Goal: Navigation & Orientation: Understand site structure

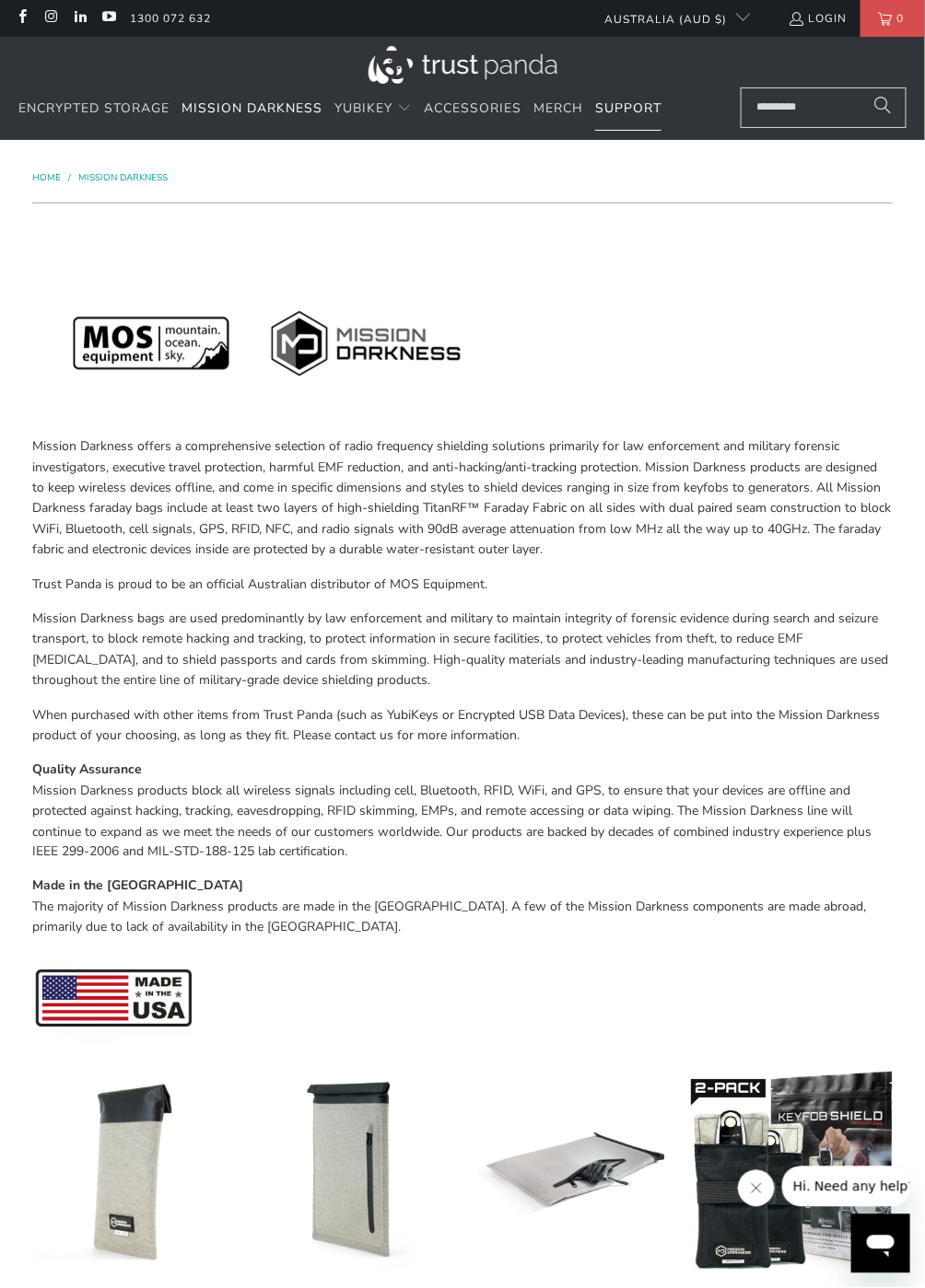
click at [629, 107] on span "Support" at bounding box center [628, 108] width 67 height 17
type input "*"
click at [237, 107] on span "Mission Darkness" at bounding box center [252, 108] width 141 height 17
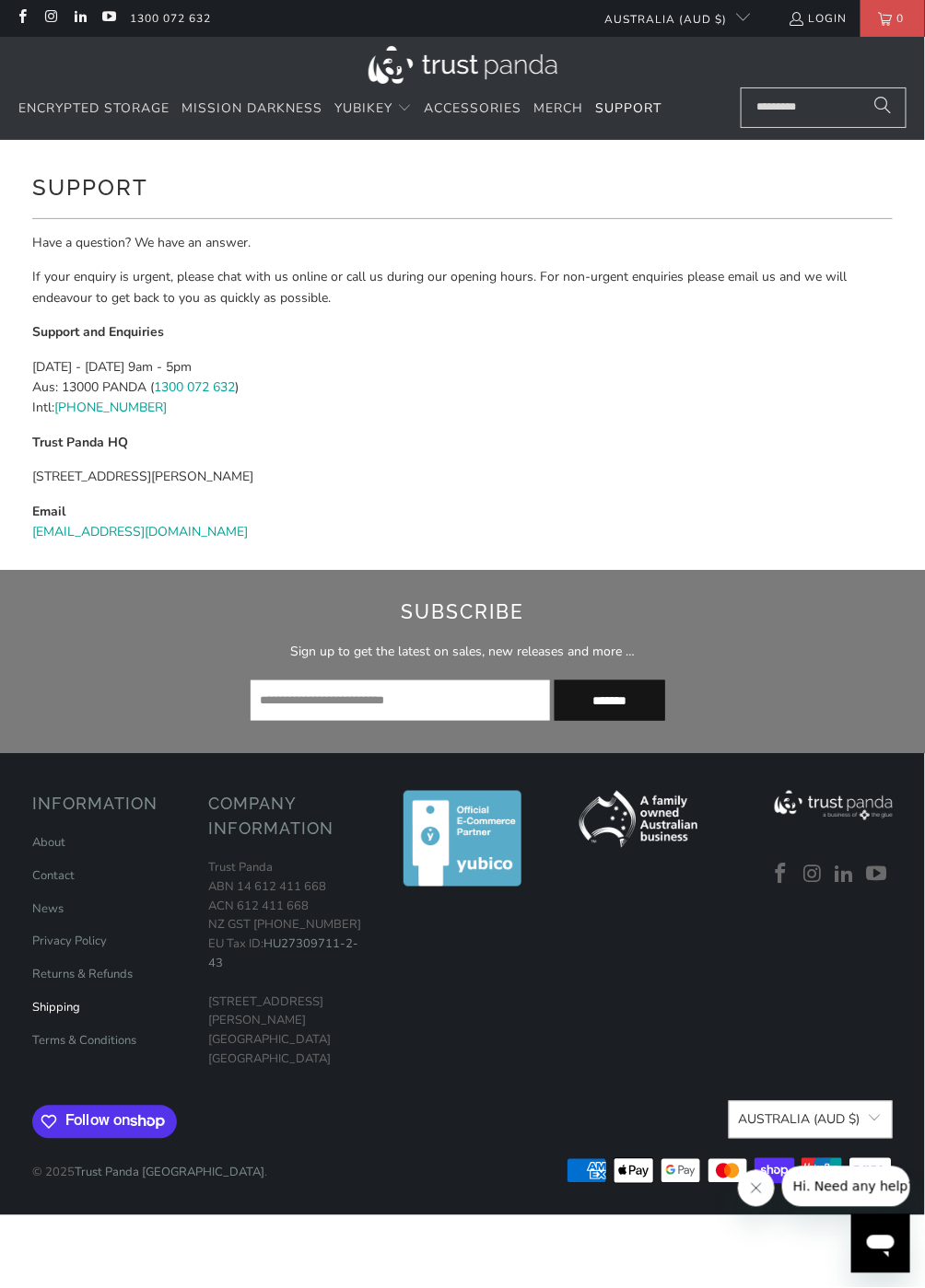
click at [50, 1011] on link "Shipping" at bounding box center [56, 1007] width 48 height 16
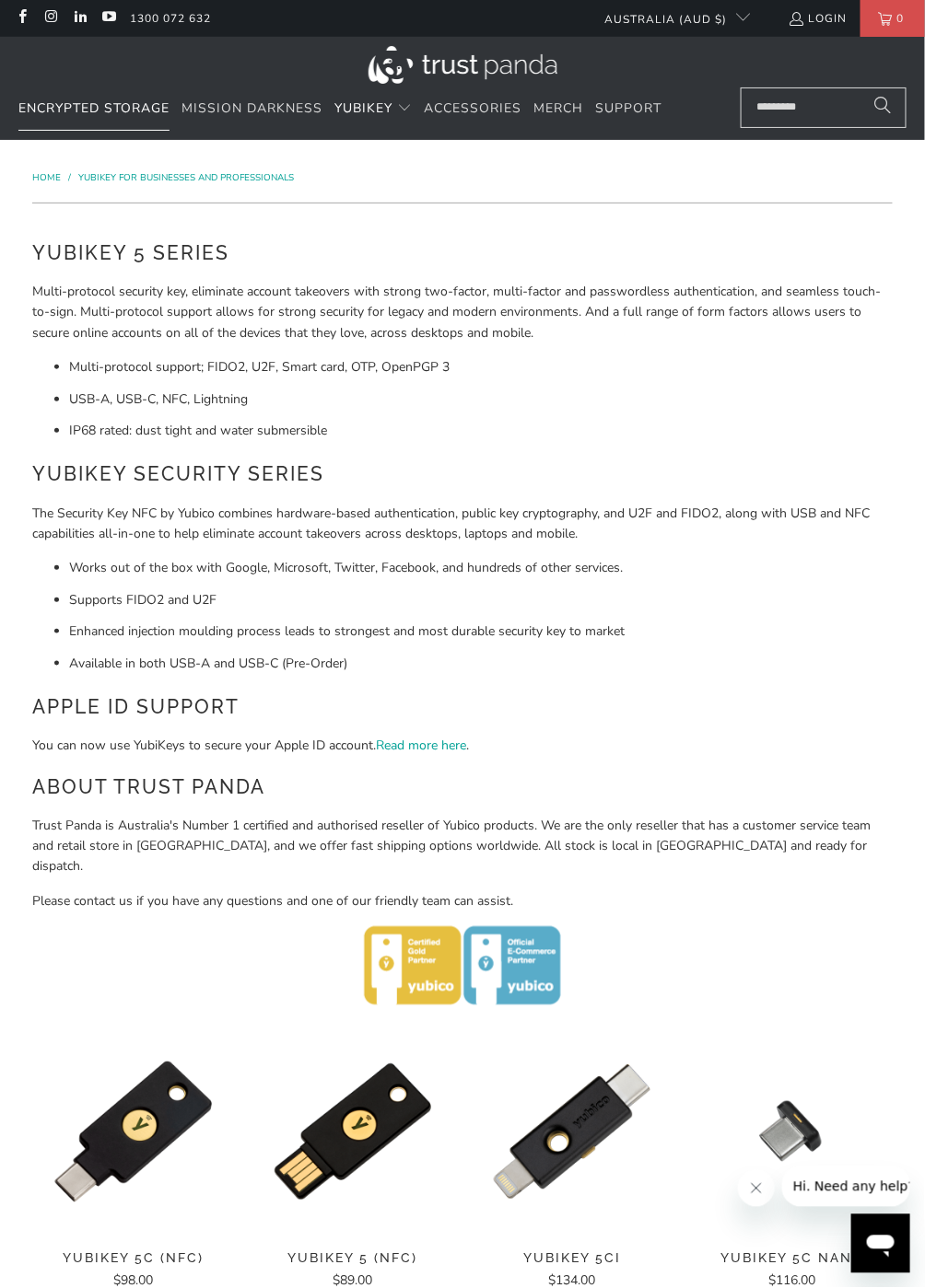
click at [128, 111] on span "Encrypted Storage" at bounding box center [93, 108] width 151 height 17
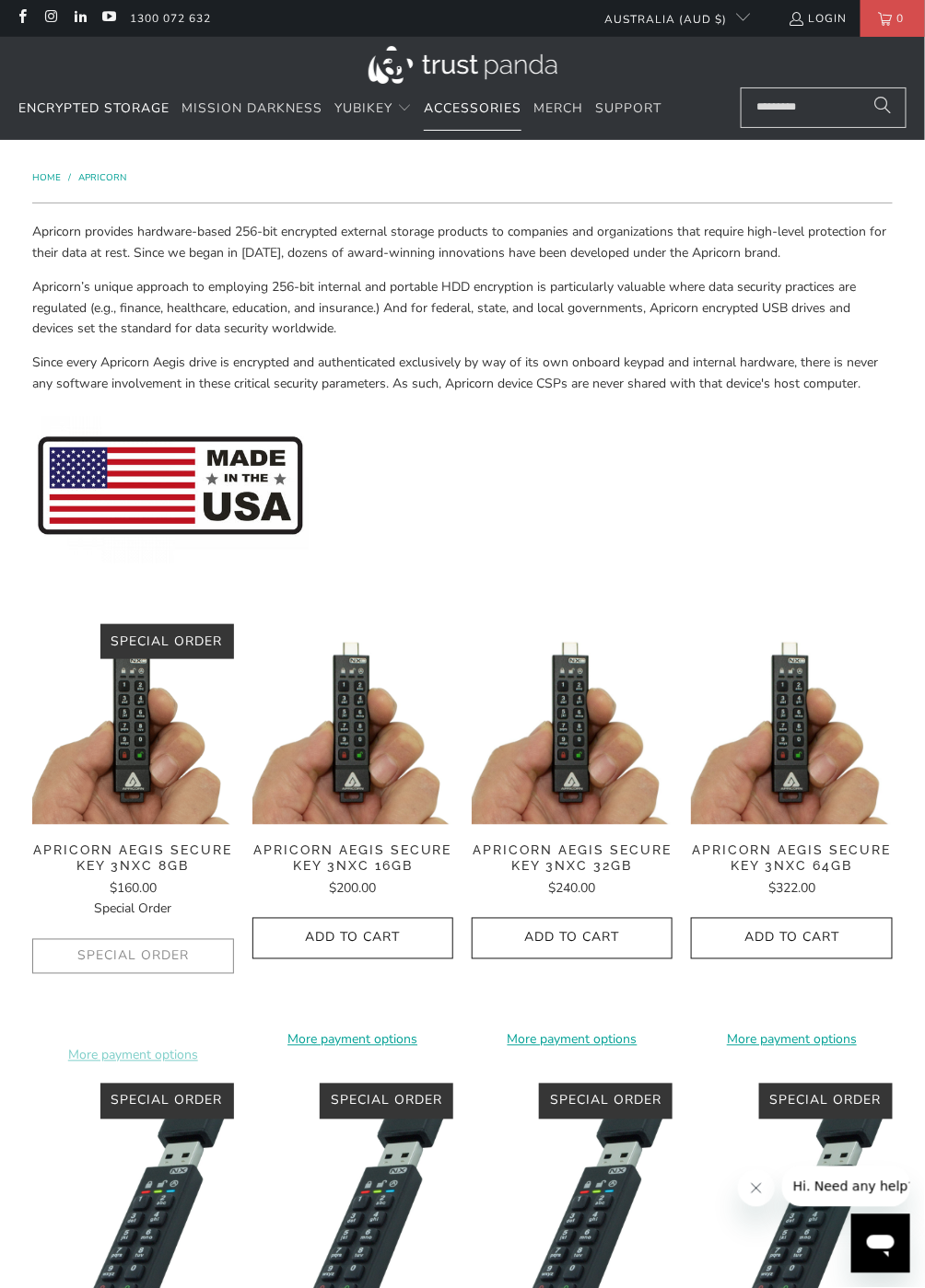
click at [479, 111] on span "Accessories" at bounding box center [472, 108] width 98 height 17
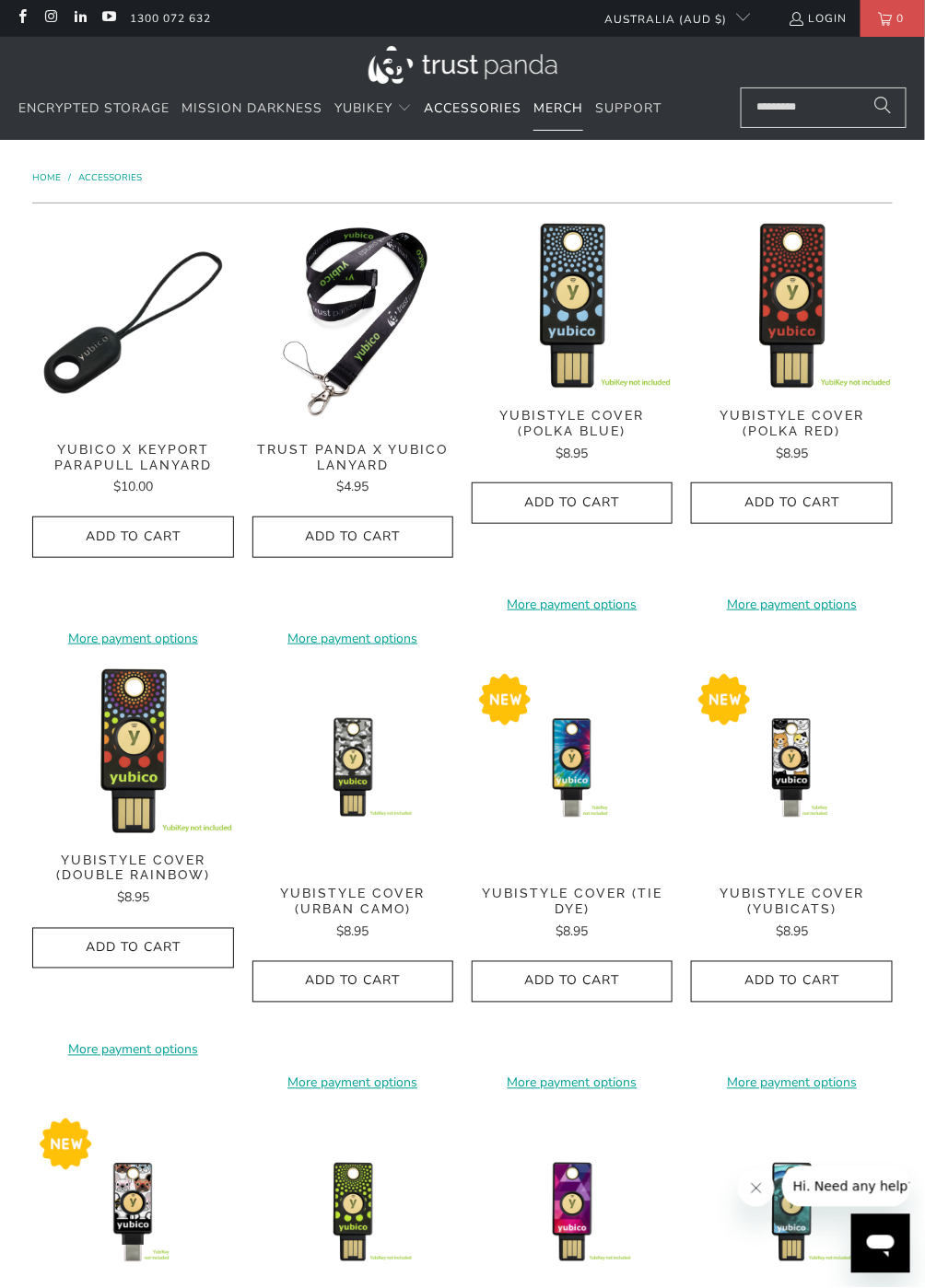
click at [575, 113] on span "Merch" at bounding box center [559, 108] width 49 height 17
